Goal: Information Seeking & Learning: Learn about a topic

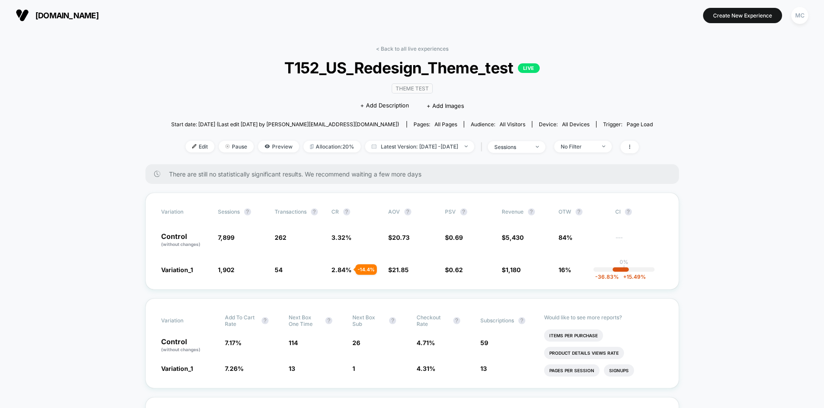
drag, startPoint x: 685, startPoint y: 80, endPoint x: 657, endPoint y: 69, distance: 30.0
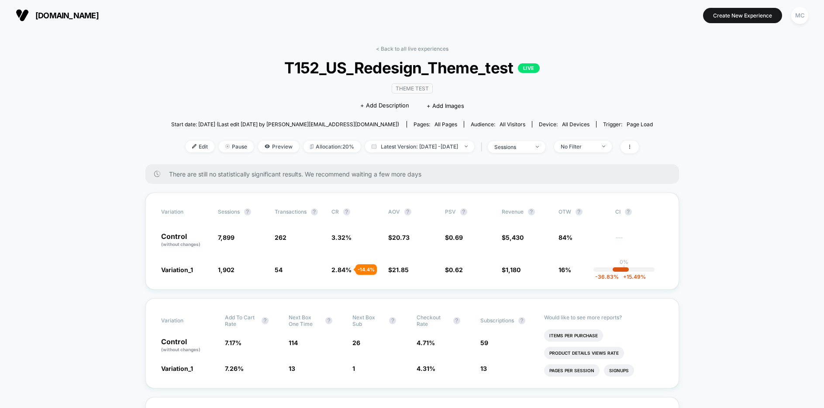
click at [204, 105] on div "< Back to all live experiences T152_US_Redesign_Theme_test LIVE Theme Test Clic…" at bounding box center [412, 104] width 482 height 119
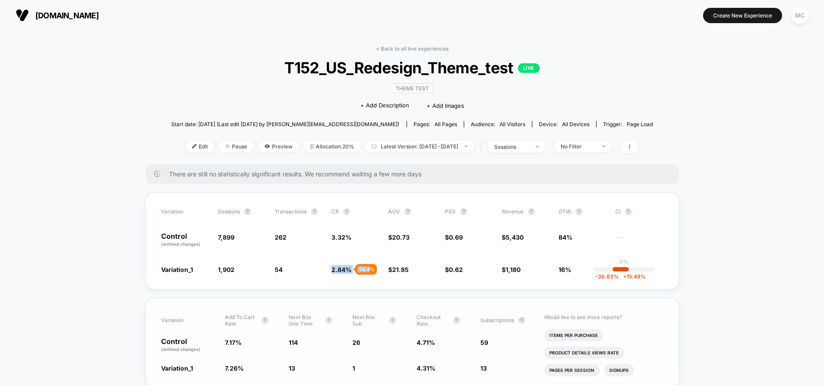
drag, startPoint x: 331, startPoint y: 269, endPoint x: 339, endPoint y: 300, distance: 31.7
click at [351, 270] on span "2.84 % - 14.4 %" at bounding box center [341, 269] width 20 height 7
click at [393, 269] on span "21.85" at bounding box center [400, 269] width 17 height 7
drag, startPoint x: 387, startPoint y: 268, endPoint x: 408, endPoint y: 269, distance: 21.0
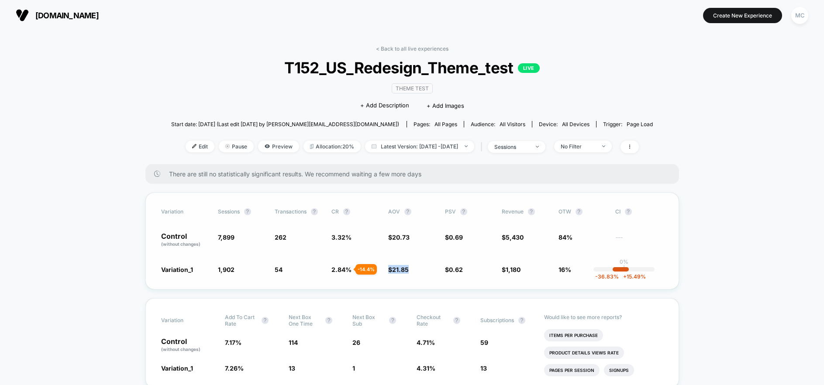
click at [408, 269] on span "$ 21.85 + 5.4 %" at bounding box center [412, 269] width 48 height 9
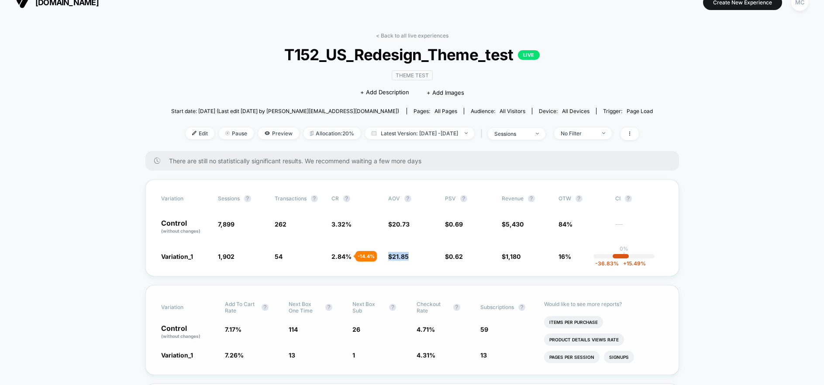
scroll to position [18, 0]
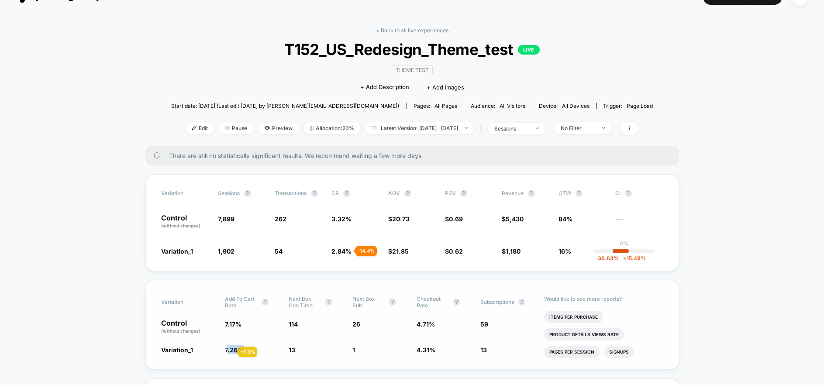
drag, startPoint x: 227, startPoint y: 351, endPoint x: 247, endPoint y: 351, distance: 20.1
click at [247, 351] on span "7.26 % + 1.3 %" at bounding box center [252, 349] width 55 height 9
drag, startPoint x: 224, startPoint y: 348, endPoint x: 248, endPoint y: 350, distance: 23.6
click at [252, 350] on div "Variation_1 7.26 % + 1.3 % 13 - 88.6 % 1 - 96.2 % 4.31 % - 8.5 % 13 - 8.5 %" at bounding box center [412, 349] width 502 height 9
click at [253, 346] on span "7.26 % + 1.3 %" at bounding box center [252, 349] width 55 height 9
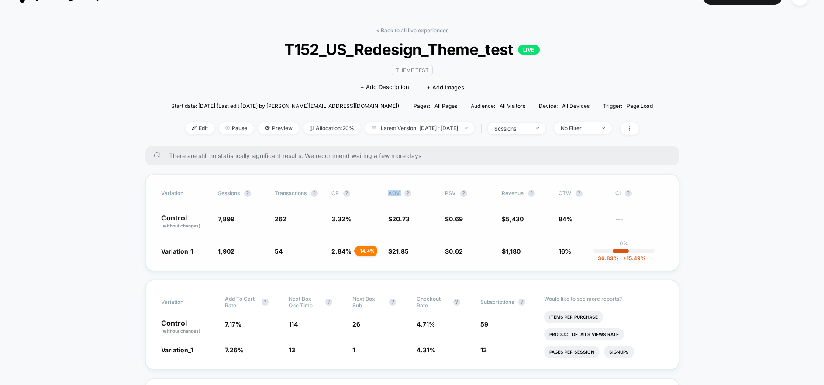
drag, startPoint x: 389, startPoint y: 195, endPoint x: 399, endPoint y: 203, distance: 13.3
click at [402, 195] on span "AOV ?" at bounding box center [412, 193] width 48 height 7
drag, startPoint x: 495, startPoint y: 252, endPoint x: 525, endPoint y: 252, distance: 30.1
click at [525, 251] on div "Variation_1 1,902 - 75.9 % 54 - 14.4 % 2.84 % - 14.4 % $ 21.85 + 5.4 % $ 0.62 -…" at bounding box center [412, 251] width 502 height 9
drag, startPoint x: 271, startPoint y: 255, endPoint x: 286, endPoint y: 254, distance: 15.3
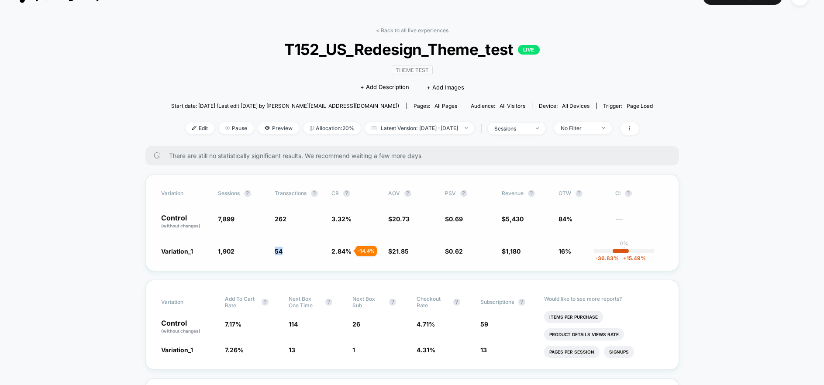
click at [286, 254] on div "Variation_1 1,902 - 75.9 % 54 - 14.4 % 2.84 % - 14.4 % $ 21.85 + 5.4 % $ 0.62 -…" at bounding box center [412, 251] width 502 height 9
drag, startPoint x: 217, startPoint y: 352, endPoint x: 329, endPoint y: 359, distance: 111.6
click at [329, 359] on div "Variation Add To Cart Rate ? Next Box One Time ? Next Box Sub ? Checkout Rate ?…" at bounding box center [412, 325] width 534 height 90
click at [265, 360] on div "Variation Add To Cart Rate ? Next Box One Time ? Next Box Sub ? Checkout Rate ?…" at bounding box center [412, 325] width 534 height 90
drag, startPoint x: 218, startPoint y: 351, endPoint x: 246, endPoint y: 351, distance: 27.9
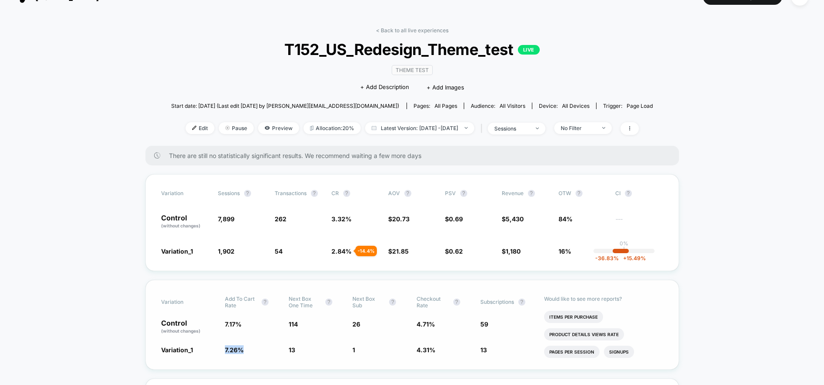
click at [245, 351] on div "Variation_1 7.26 % + 1.3 % 13 - 88.6 % 1 - 96.2 % 4.31 % - 8.5 % 13 - 8.5 %" at bounding box center [412, 349] width 502 height 9
drag, startPoint x: 414, startPoint y: 323, endPoint x: 433, endPoint y: 324, distance: 19.2
click at [433, 324] on div "Control (without changes) 7.17 % 114 26 4.71 % 59" at bounding box center [412, 327] width 502 height 15
drag, startPoint x: 228, startPoint y: 351, endPoint x: 257, endPoint y: 342, distance: 30.5
click at [257, 344] on div "Variation Add To Cart Rate ? Next Box One Time ? Next Box Sub ? Checkout Rate ?…" at bounding box center [412, 325] width 534 height 90
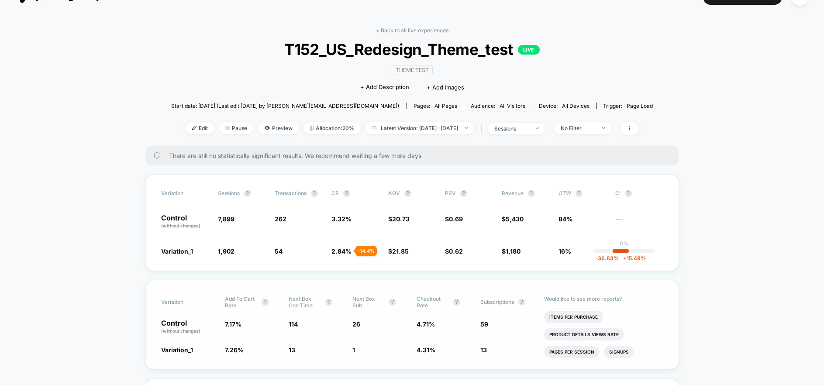
click at [218, 356] on div "Variation Add To Cart Rate ? Next Box One Time ? Next Box Sub ? Checkout Rate ?…" at bounding box center [412, 325] width 534 height 90
drag, startPoint x: 221, startPoint y: 352, endPoint x: 255, endPoint y: 351, distance: 34.1
click at [255, 351] on div "Variation_1 7.26 % + 1.3 % 13 - 88.6 % 1 - 96.2 % 4.31 % - 8.5 % 13 - 8.5 %" at bounding box center [412, 349] width 502 height 9
click at [252, 353] on span "7.26 % + 1.3 %" at bounding box center [252, 349] width 55 height 9
drag, startPoint x: 250, startPoint y: 352, endPoint x: 220, endPoint y: 352, distance: 30.1
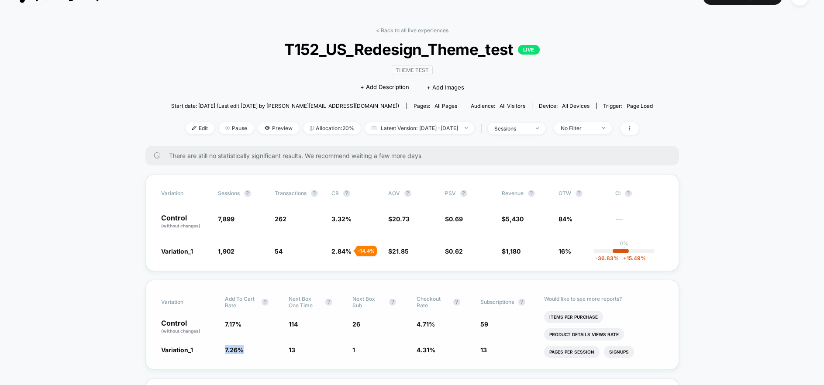
click at [220, 352] on div "Variation_1 7.26 % + 1.3 % 13 - 88.6 % 1 - 96.2 % 4.31 % - 8.5 % 13 - 8.5 %" at bounding box center [412, 349] width 502 height 9
drag, startPoint x: 250, startPoint y: 351, endPoint x: 235, endPoint y: 350, distance: 14.9
click at [250, 351] on span "7.26 % + 1.3 %" at bounding box center [252, 349] width 55 height 9
drag, startPoint x: 221, startPoint y: 349, endPoint x: 253, endPoint y: 351, distance: 32.4
click at [253, 351] on div "Variation_1 7.26 % + 1.3 % 13 - 88.6 % 1 - 96.2 % 4.31 % - 8.5 % 13 - 8.5 %" at bounding box center [412, 349] width 502 height 9
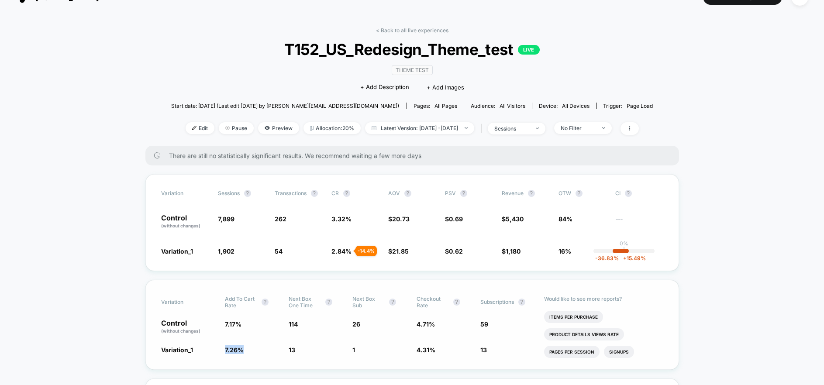
click at [256, 352] on span "7.26 % + 1.3 %" at bounding box center [252, 349] width 55 height 9
drag, startPoint x: 255, startPoint y: 351, endPoint x: 216, endPoint y: 349, distance: 39.4
click at [216, 349] on div "Variation_1 7.26 % + 1.3 % 13 - 88.6 % 1 - 96.2 % 4.31 % - 8.5 % 13 - 8.5 %" at bounding box center [412, 349] width 502 height 9
click at [251, 352] on span "7.26 % + 1.3 %" at bounding box center [252, 349] width 55 height 9
click at [278, 340] on div "Variation Add To Cart Rate ? Next Box One Time ? Next Box Sub ? Checkout Rate ?…" at bounding box center [412, 325] width 534 height 90
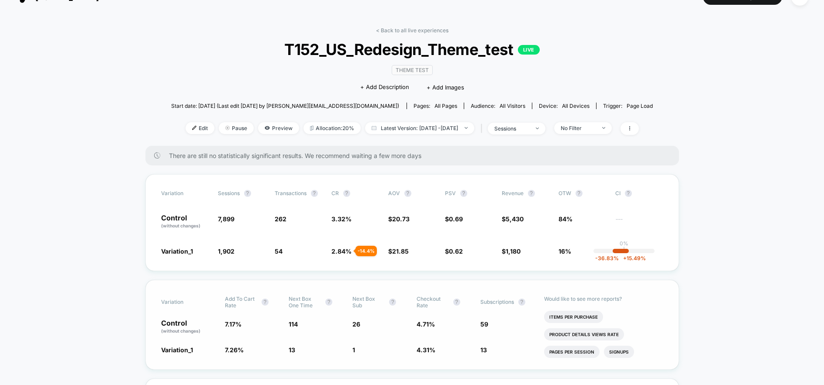
click at [272, 346] on span "7.26 % + 1.3 %" at bounding box center [252, 349] width 55 height 9
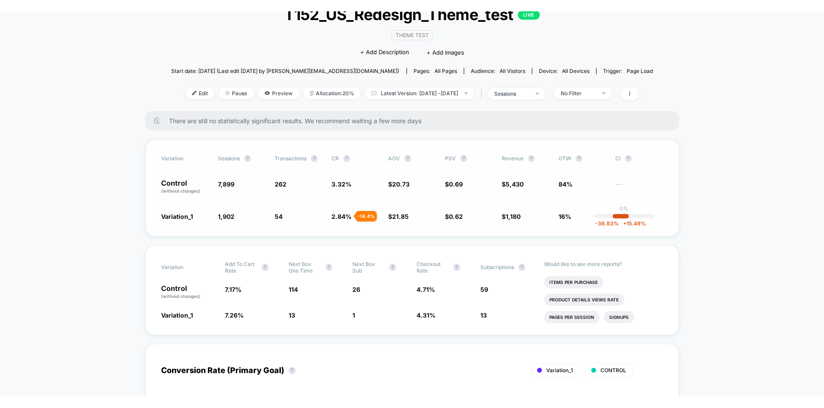
scroll to position [66, 0]
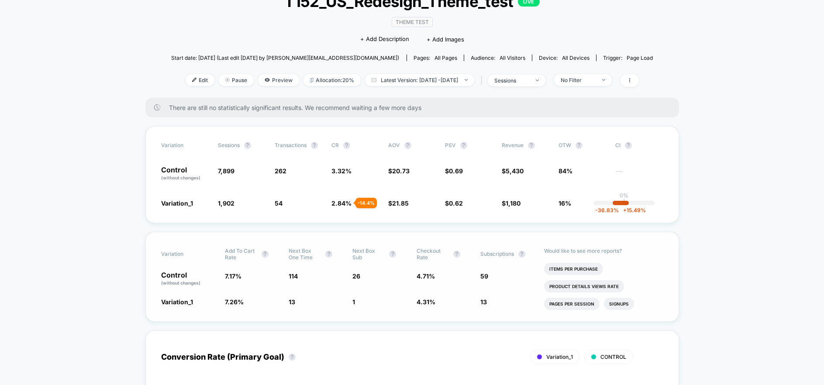
click at [274, 289] on div "Variation Add To Cart Rate ? Next Box One Time ? Next Box Sub ? Checkout Rate ?…" at bounding box center [412, 277] width 534 height 90
drag, startPoint x: 162, startPoint y: 305, endPoint x: 495, endPoint y: 310, distance: 332.8
click at [495, 310] on div "Variation Add To Cart Rate ? Next Box One Time ? Next Box Sub ? Checkout Rate ?…" at bounding box center [412, 277] width 534 height 90
drag, startPoint x: 308, startPoint y: 207, endPoint x: 401, endPoint y: 200, distance: 92.8
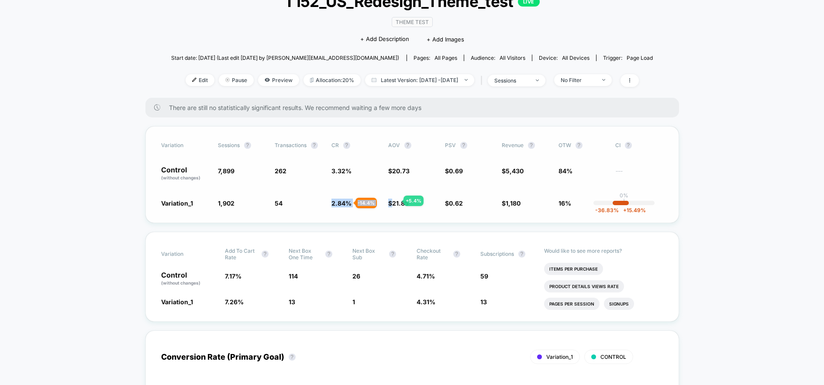
click at [393, 201] on div "Variation Sessions ? Transactions ? CR ? AOV ? PSV ? Revenue ? OTW ? CI ? Contr…" at bounding box center [412, 174] width 534 height 97
click at [360, 200] on div "- 14.4 %" at bounding box center [365, 203] width 21 height 10
drag, startPoint x: 313, startPoint y: 203, endPoint x: 395, endPoint y: 213, distance: 82.2
click at [395, 213] on div "Variation Sessions ? Transactions ? CR ? AOV ? PSV ? Revenue ? OTW ? CI ? Contr…" at bounding box center [412, 174] width 534 height 97
click at [313, 210] on div "Variation Sessions ? Transactions ? CR ? AOV ? PSV ? Revenue ? OTW ? CI ? Contr…" at bounding box center [412, 174] width 534 height 97
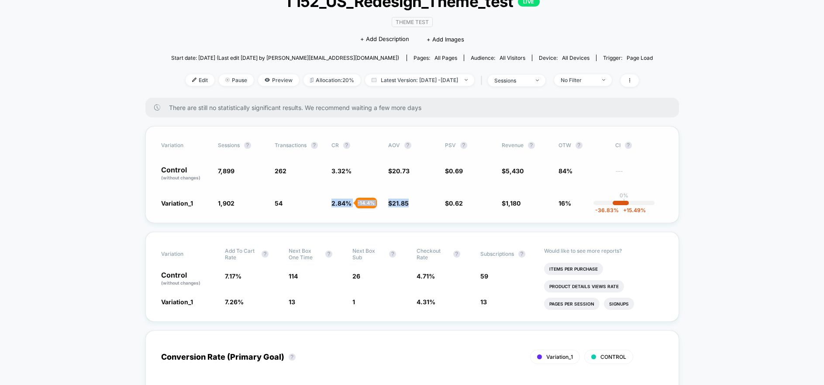
drag, startPoint x: 315, startPoint y: 205, endPoint x: 410, endPoint y: 203, distance: 95.6
click at [410, 203] on div "Variation_1 1,902 - 75.9 % 54 - 14.4 % 2.84 % - 14.4 % $ 21.85 + 5.4 % $ 0.62 -…" at bounding box center [412, 203] width 502 height 9
click at [408, 203] on span "$ 21.85 + 5.4 %" at bounding box center [412, 203] width 48 height 9
drag, startPoint x: 410, startPoint y: 203, endPoint x: 331, endPoint y: 207, distance: 79.6
click at [331, 207] on div "Variation Sessions ? Transactions ? CR ? AOV ? PSV ? Revenue ? OTW ? CI ? Contr…" at bounding box center [412, 174] width 534 height 97
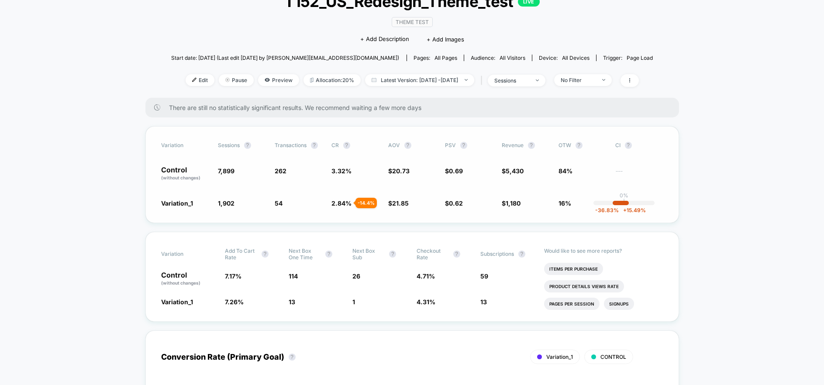
click at [319, 209] on div "Variation Sessions ? Transactions ? CR ? AOV ? PSV ? Revenue ? OTW ? CI ? Contr…" at bounding box center [412, 174] width 534 height 97
drag, startPoint x: 224, startPoint y: 303, endPoint x: 241, endPoint y: 304, distance: 17.1
click at [241, 304] on span "7.26 % + 1.3 %" at bounding box center [252, 301] width 55 height 9
click at [244, 304] on span "7.26 % + 1.3 %" at bounding box center [252, 301] width 55 height 9
drag, startPoint x: 244, startPoint y: 304, endPoint x: 224, endPoint y: 306, distance: 20.2
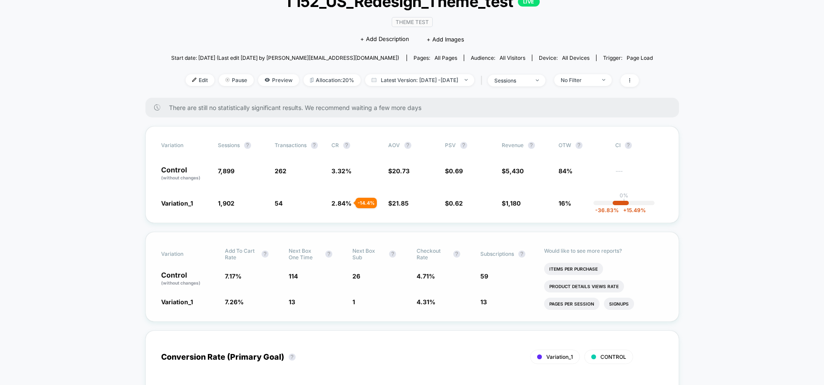
click at [224, 306] on div "Variation Add To Cart Rate ? Next Box One Time ? Next Box Sub ? Checkout Rate ?…" at bounding box center [412, 277] width 534 height 90
click at [223, 302] on div "Variation_1 7.26 % + 1.3 % 13 - 88.6 % 1 - 96.2 % 4.31 % - 8.5 % 13 - 8.5 %" at bounding box center [412, 301] width 502 height 9
drag, startPoint x: 222, startPoint y: 303, endPoint x: 273, endPoint y: 294, distance: 51.8
click at [239, 302] on div "Variation_1 7.26 % + 1.3 % 13 - 88.6 % 1 - 96.2 % 4.31 % - 8.5 % 13 - 8.5 %" at bounding box center [412, 301] width 502 height 9
click at [342, 209] on div "Variation Sessions ? Transactions ? CR ? AOV ? PSV ? Revenue ? OTW ? CI ? Contr…" at bounding box center [412, 174] width 534 height 97
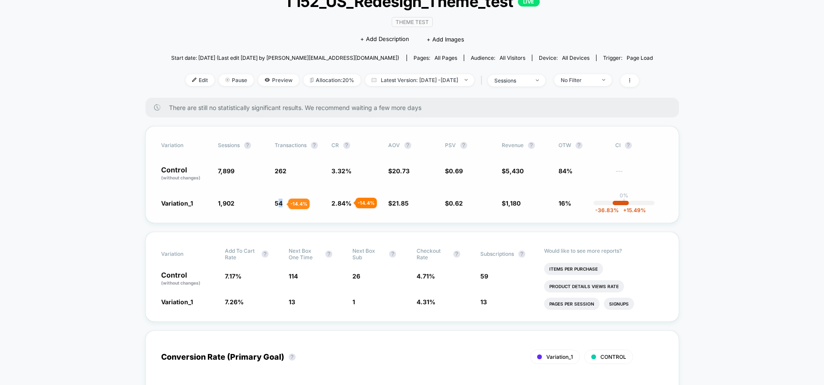
drag, startPoint x: 283, startPoint y: 203, endPoint x: 278, endPoint y: 204, distance: 5.7
click at [278, 204] on span "54 - 14.4 %" at bounding box center [299, 203] width 48 height 9
click at [276, 206] on span "54" at bounding box center [279, 203] width 8 height 7
click at [274, 205] on div "Variation_1 1,902 - 75.9 % 54 - 14.4 % 2.84 % - 14.4 % $ 21.85 + 5.4 % $ 0.62 -…" at bounding box center [412, 203] width 502 height 9
drag, startPoint x: 276, startPoint y: 207, endPoint x: 293, endPoint y: 210, distance: 17.2
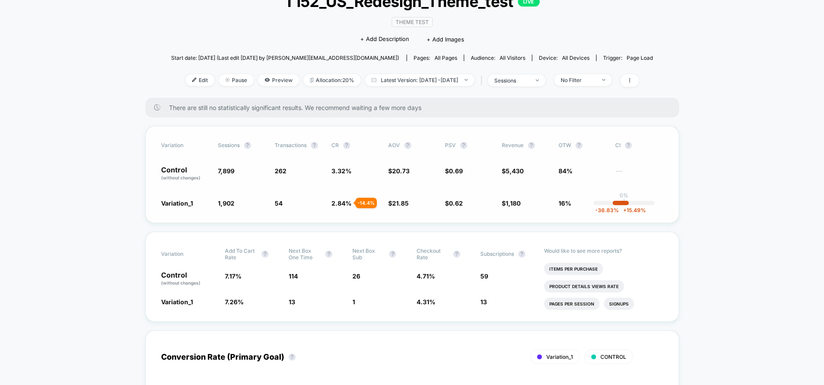
click at [295, 210] on div "Variation Sessions ? Transactions ? CR ? AOV ? PSV ? Revenue ? OTW ? CI ? Contr…" at bounding box center [412, 174] width 534 height 97
drag, startPoint x: 324, startPoint y: 203, endPoint x: 771, endPoint y: 188, distance: 447.0
click at [324, 203] on div "Variation_1 1,902 - 75.9 % 54 - 14.4 % 2.84 % - 14.4 % $ 21.85 + 5.4 % $ 0.62 -…" at bounding box center [412, 203] width 502 height 9
click at [337, 165] on div "Variation Sessions ? Transactions ? CR ? AOV ? PSV ? Revenue ? OTW ? CI ? Contr…" at bounding box center [412, 174] width 534 height 97
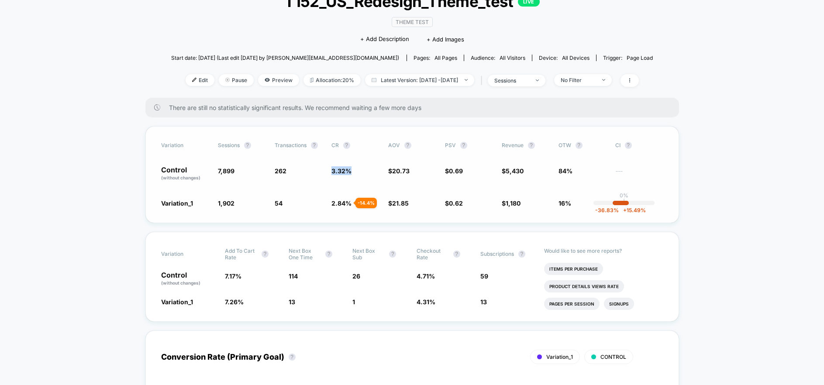
drag, startPoint x: 333, startPoint y: 170, endPoint x: 357, endPoint y: 201, distance: 39.6
click at [369, 194] on div "Variation Sessions ? Transactions ? CR ? AOV ? PSV ? Revenue ? OTW ? CI ? Contr…" at bounding box center [412, 174] width 534 height 97
drag, startPoint x: 332, startPoint y: 199, endPoint x: 345, endPoint y: 214, distance: 20.1
click at [332, 200] on span "2.84 %" at bounding box center [341, 203] width 20 height 7
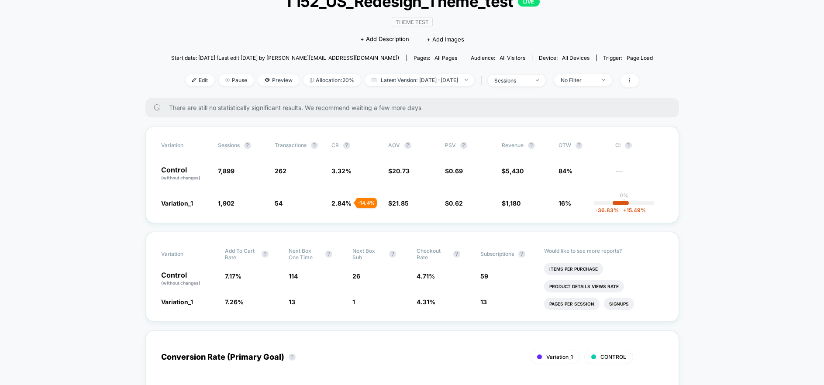
drag, startPoint x: 59, startPoint y: 124, endPoint x: 202, endPoint y: 115, distance: 143.5
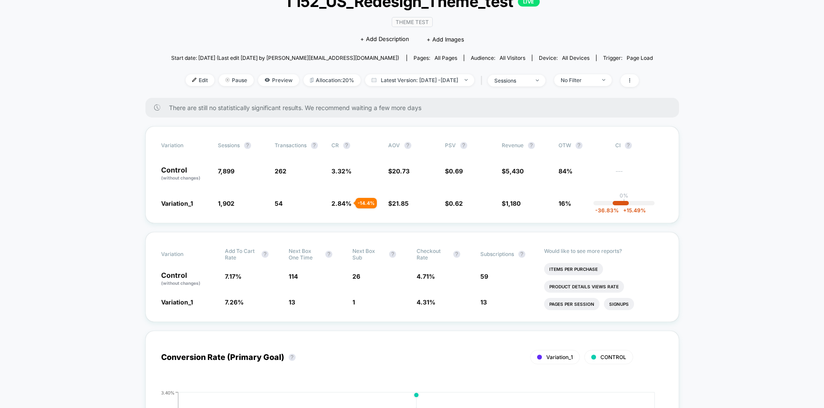
click at [426, 351] on div "Variation_1 CONTROL" at bounding box center [397, 357] width 472 height 14
click at [411, 350] on div "Variation_1 CONTROL" at bounding box center [397, 357] width 472 height 14
click at [410, 350] on div "Variation_1 CONTROL" at bounding box center [397, 357] width 472 height 14
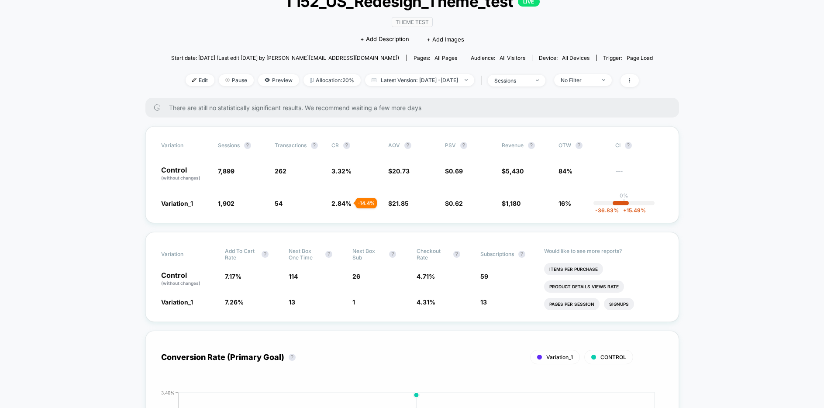
click at [408, 349] on div "Conversion Rate (Primary Goal) ? Variation_1 CONTROL Hide" at bounding box center [412, 357] width 502 height 22
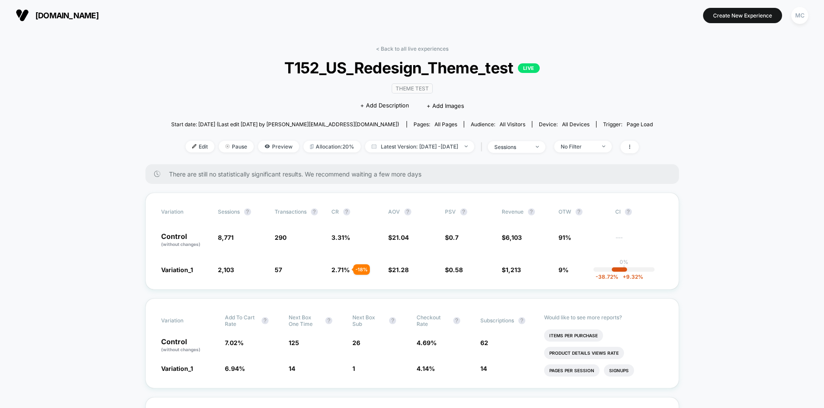
drag, startPoint x: 119, startPoint y: 203, endPoint x: 278, endPoint y: 200, distance: 158.5
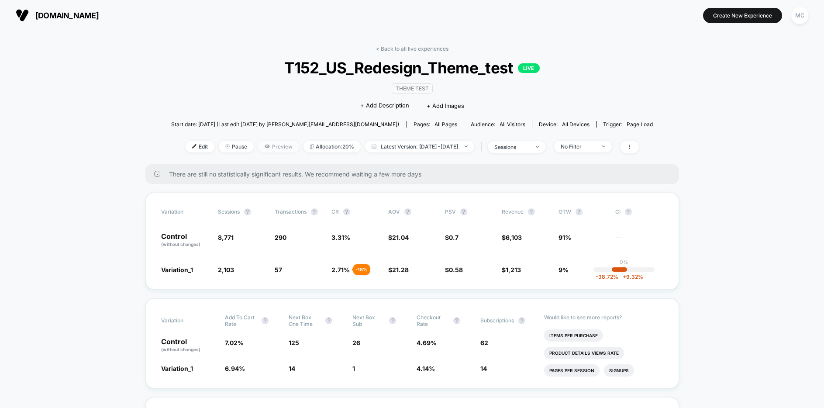
click at [261, 148] on span "Preview" at bounding box center [278, 147] width 41 height 12
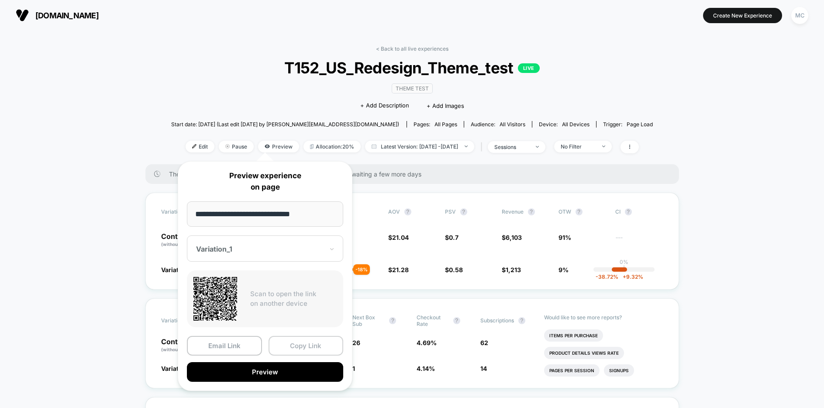
click at [296, 348] on button "Copy Link" at bounding box center [306, 346] width 75 height 20
